Goal: Task Accomplishment & Management: Use online tool/utility

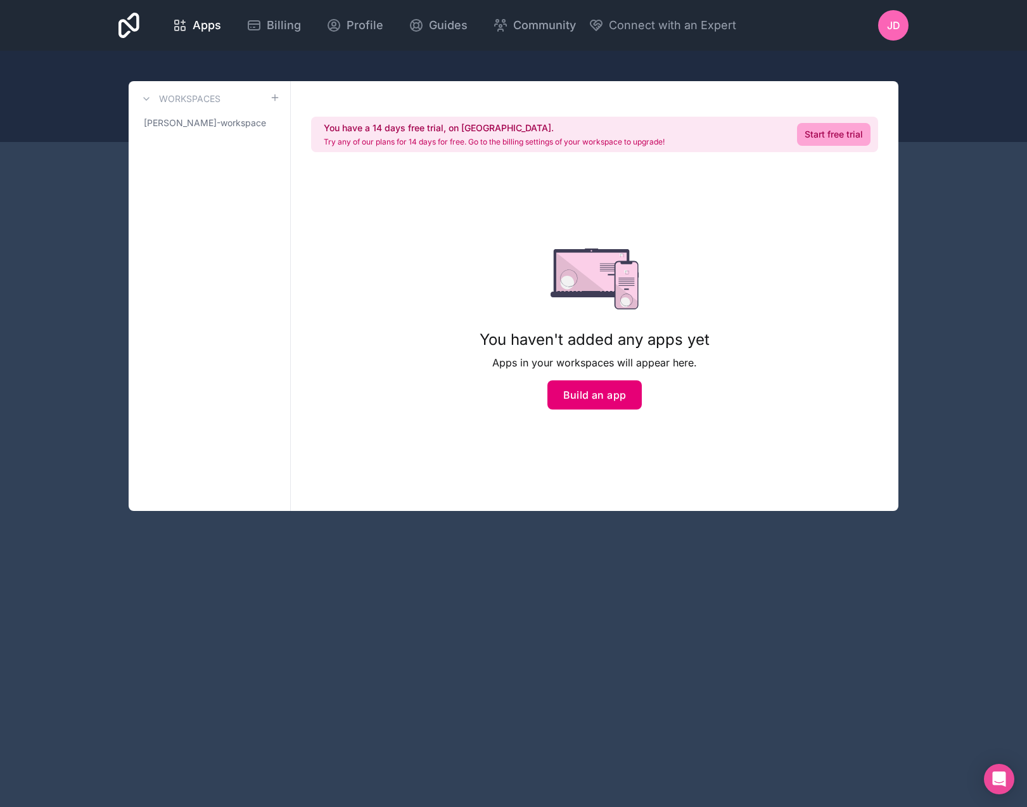
click at [600, 383] on button "Build an app" at bounding box center [595, 394] width 95 height 29
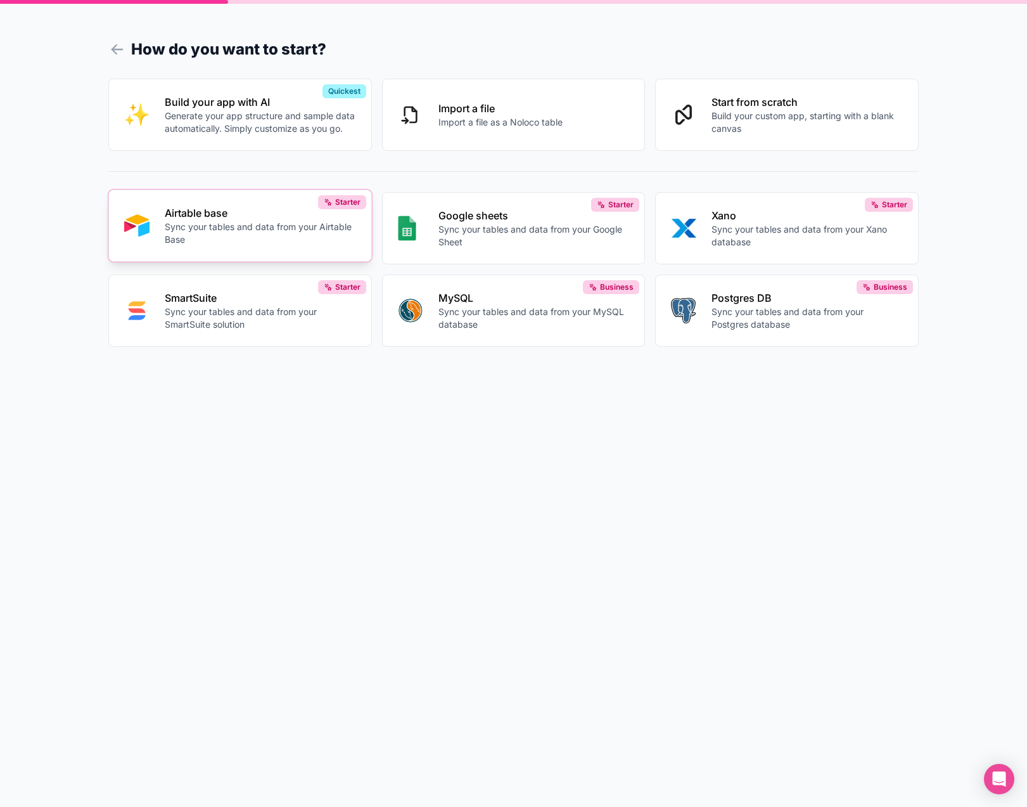
click at [162, 238] on button "Airtable base Sync your tables and data from your Airtable Base Starter" at bounding box center [240, 225] width 264 height 72
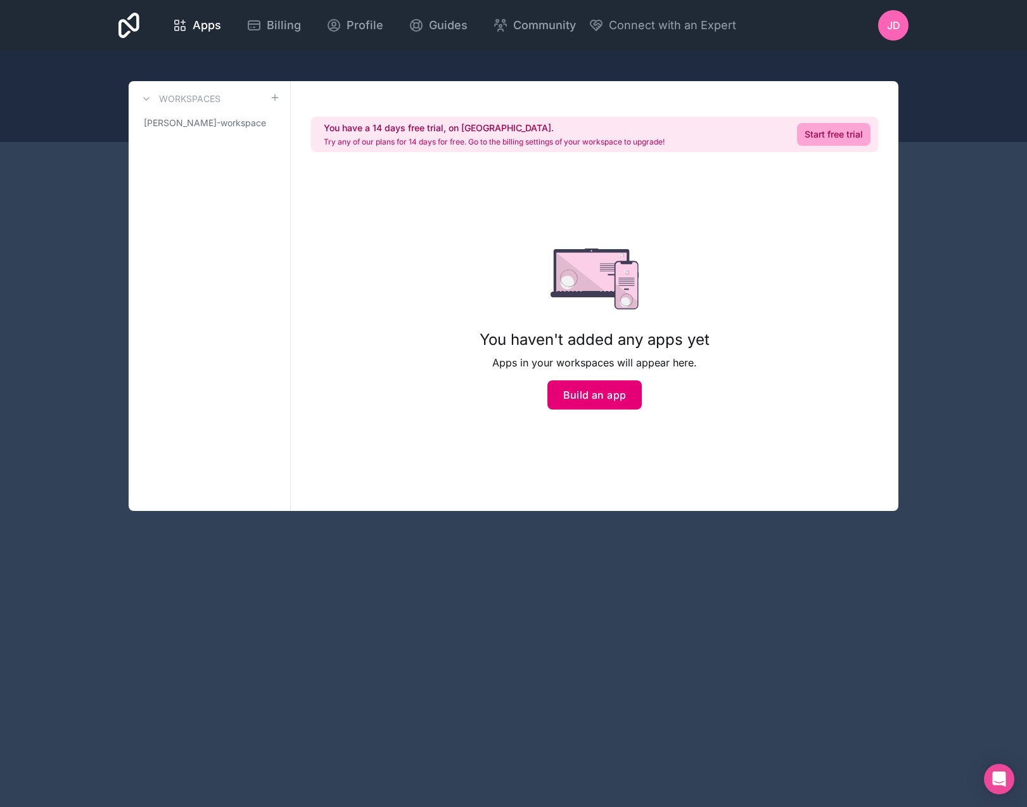
click at [605, 400] on button "Build an app" at bounding box center [595, 394] width 95 height 29
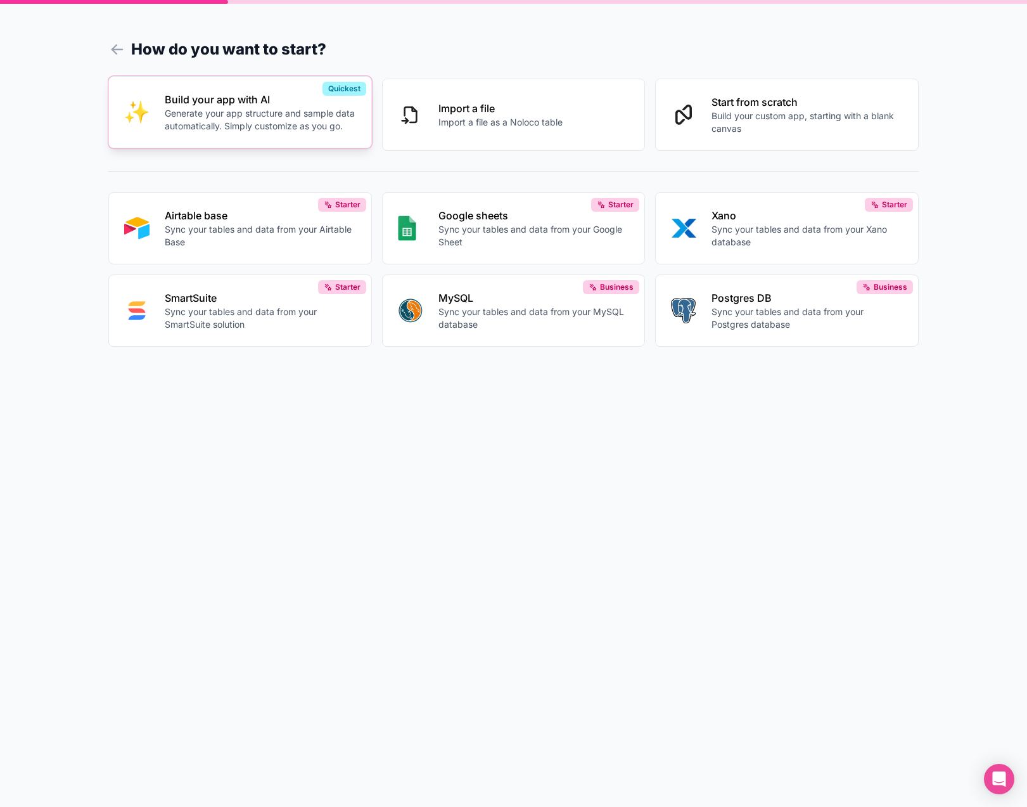
click at [248, 122] on p "Generate your app structure and sample data automatically. Simply customize as …" at bounding box center [260, 119] width 191 height 25
